Goal: Transaction & Acquisition: Purchase product/service

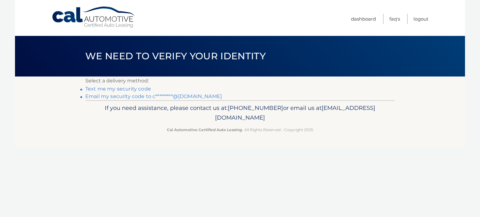
click at [127, 97] on link "Email my security code to c*********@gmail.com" at bounding box center [153, 96] width 137 height 6
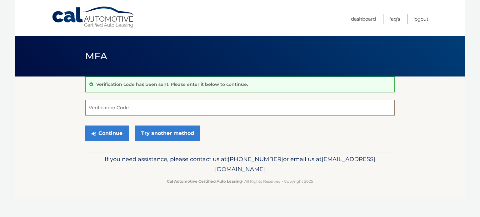
click at [132, 109] on input "Verification Code" at bounding box center [240, 108] width 310 height 16
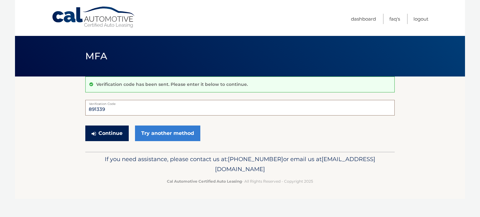
type input "891339"
click at [114, 132] on button "Continue" at bounding box center [106, 134] width 43 height 16
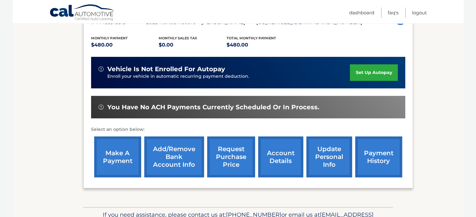
scroll to position [125, 0]
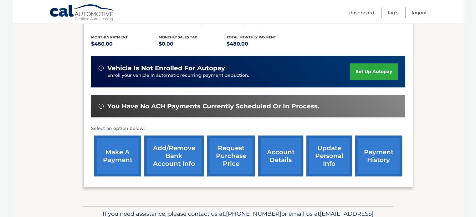
click at [116, 154] on link "make a payment" at bounding box center [117, 156] width 47 height 41
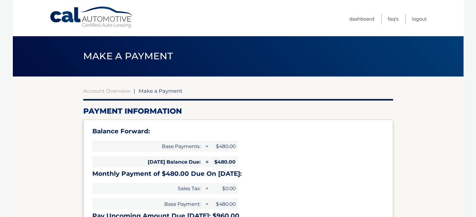
select select "YzllOWJiOGUtNmJkMi00MDUxLThhODUtYjEyZTA5MDJiNmRi"
click at [114, 92] on link "Account Overview" at bounding box center [106, 91] width 47 height 6
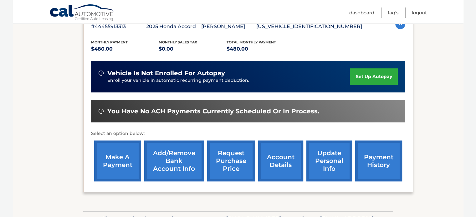
scroll to position [125, 0]
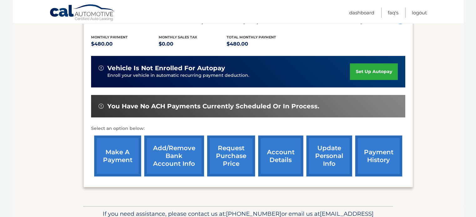
click at [379, 156] on link "payment history" at bounding box center [378, 156] width 47 height 41
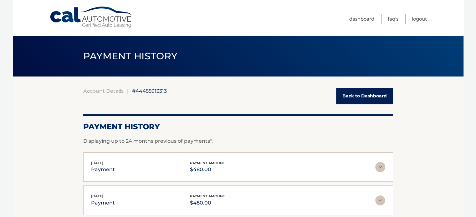
click at [347, 93] on link "Back to Dashboard" at bounding box center [364, 96] width 57 height 17
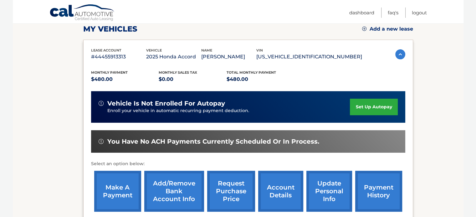
scroll to position [156, 0]
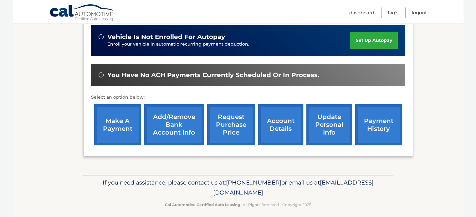
click at [116, 119] on link "make a payment" at bounding box center [117, 124] width 47 height 41
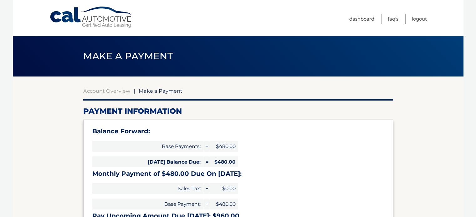
select select "YzllOWJiOGUtNmJkMi00MDUxLThhODUtYjEyZTA5MDJiNmRi"
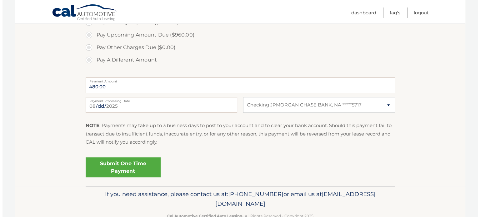
scroll to position [250, 0]
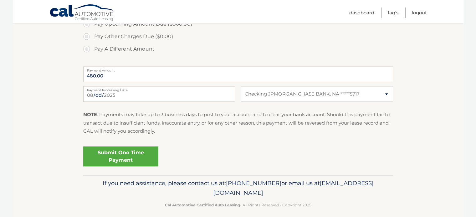
click at [112, 154] on link "Submit One Time Payment" at bounding box center [120, 157] width 75 height 20
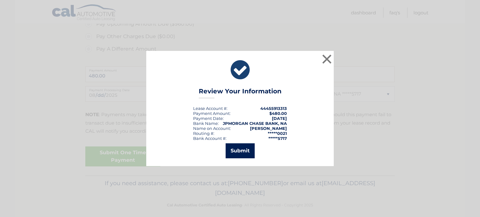
click at [242, 151] on button "Submit" at bounding box center [240, 151] width 29 height 15
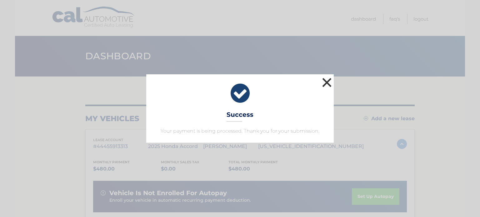
click at [329, 81] on button "×" at bounding box center [327, 82] width 13 height 13
